Goal: Find specific page/section: Find specific page/section

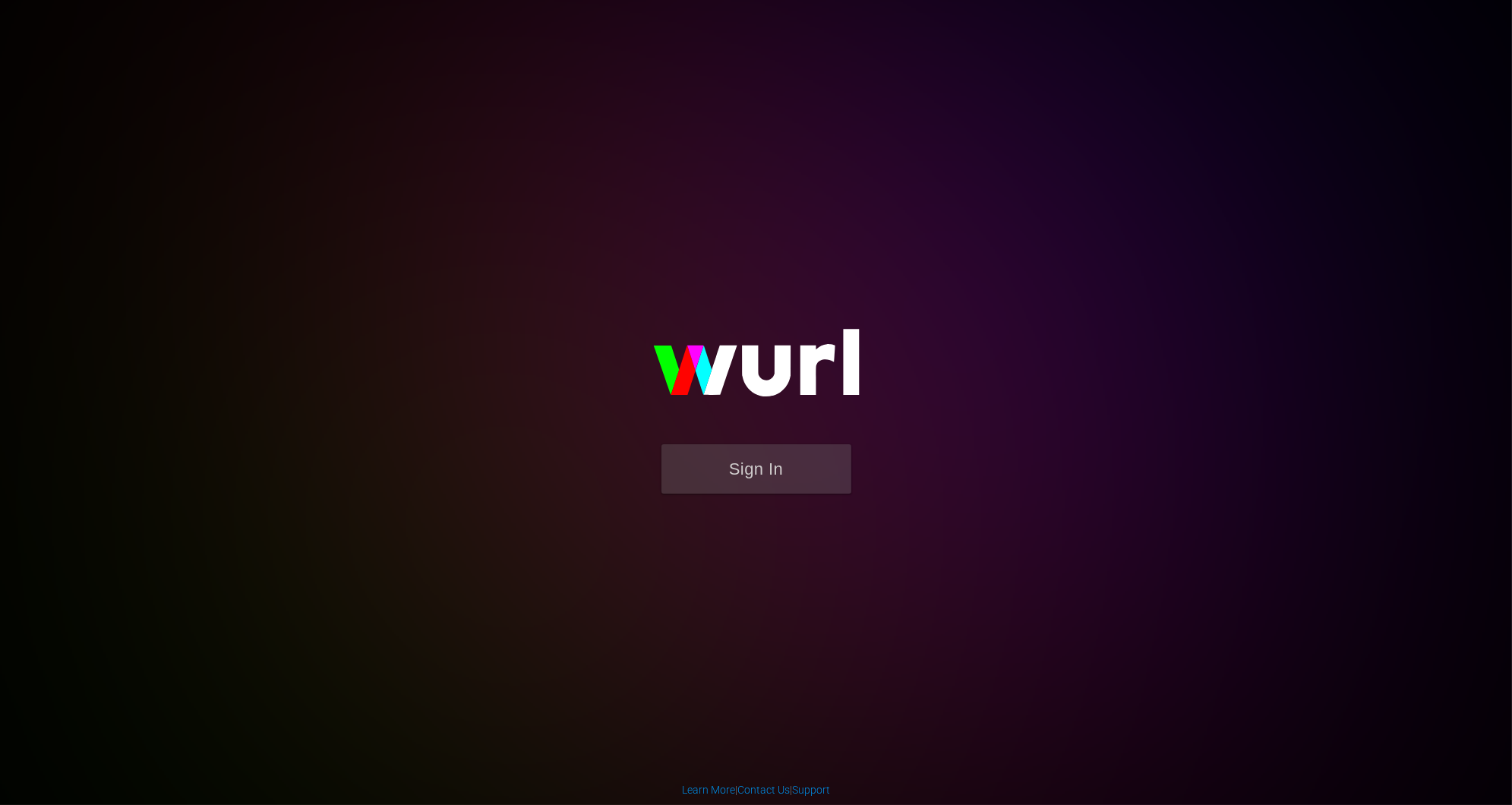
click at [743, 474] on button "Sign In" at bounding box center [756, 469] width 190 height 50
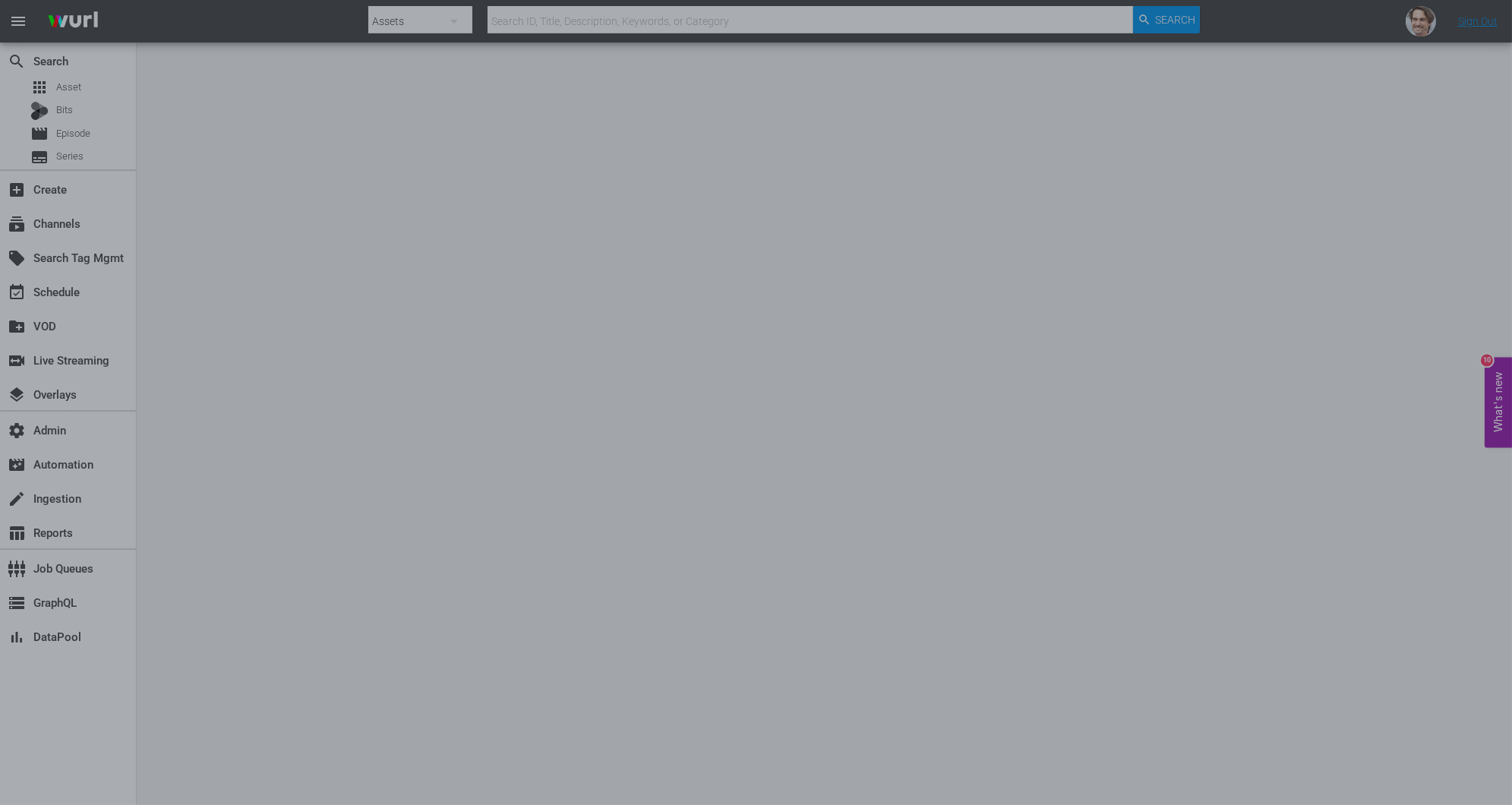
click at [639, 156] on div at bounding box center [756, 402] width 1512 height 805
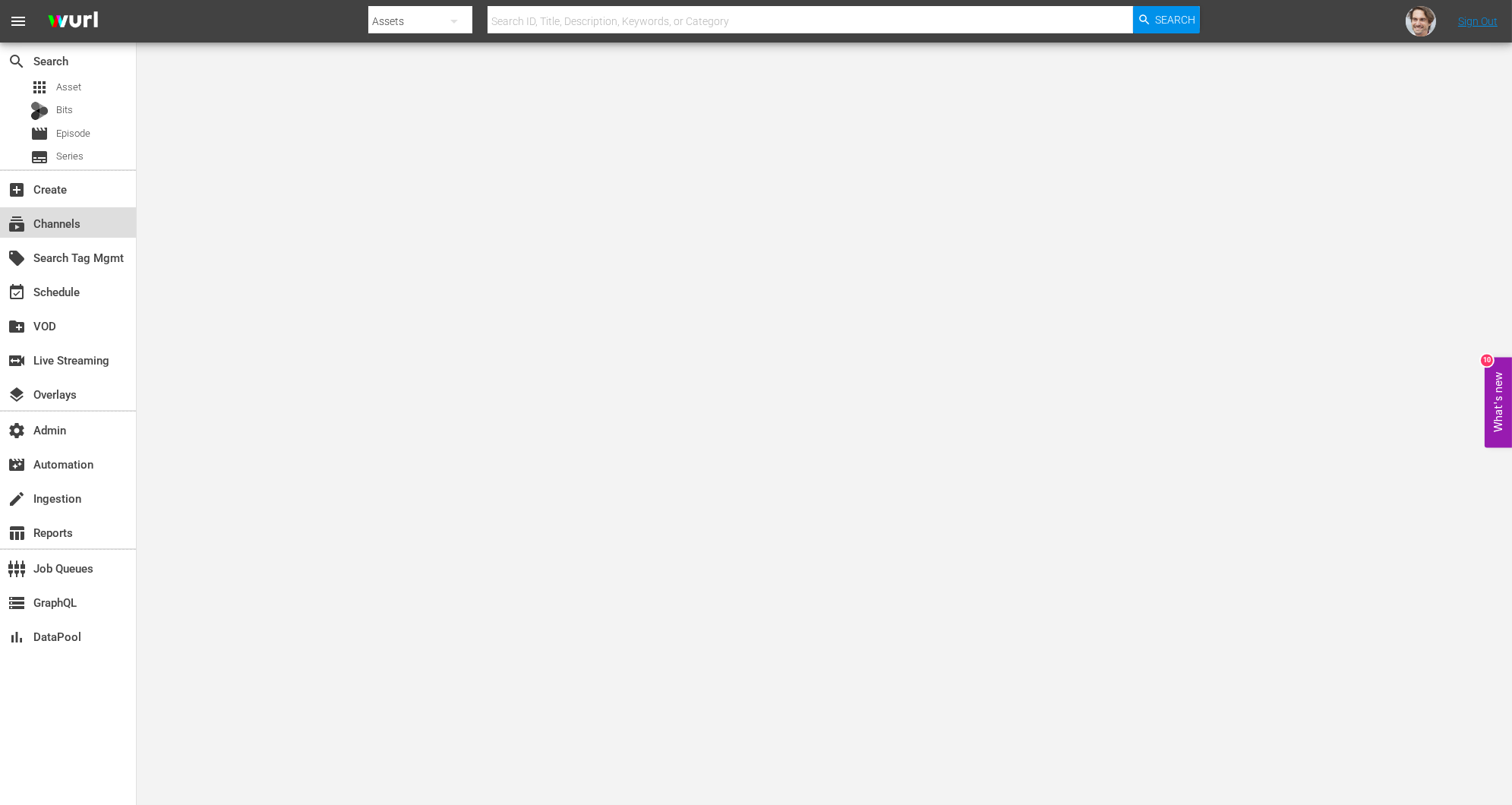
click at [74, 225] on div "subscriptions Channels" at bounding box center [42, 221] width 85 height 14
